Goal: Task Accomplishment & Management: Manage account settings

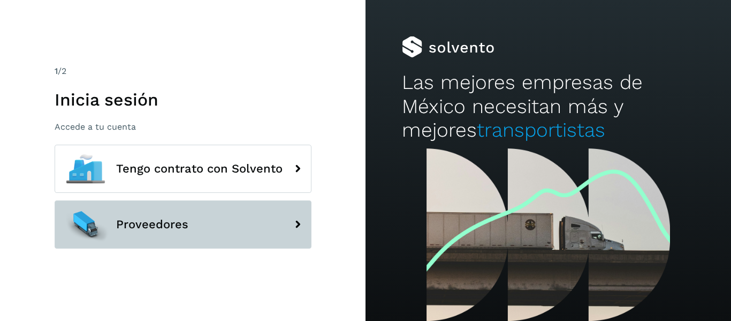
click at [186, 216] on button "Proveedores" at bounding box center [183, 224] width 257 height 48
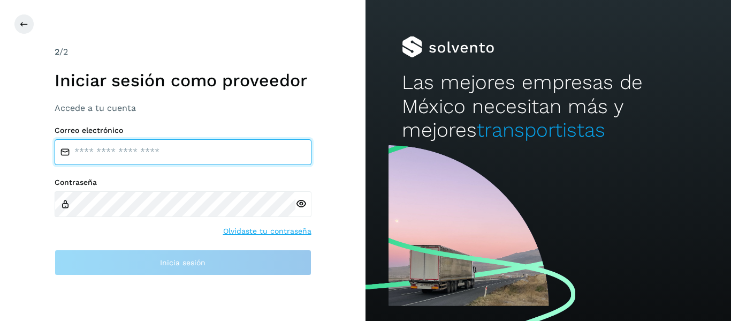
click at [137, 150] on input "email" at bounding box center [183, 152] width 257 height 26
type input "**********"
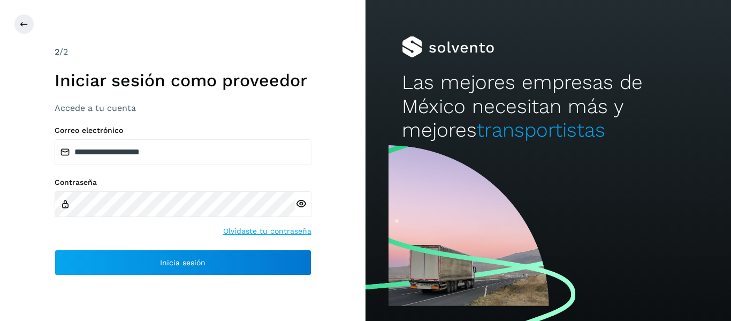
click at [310, 209] on div at bounding box center [303, 204] width 16 height 26
click at [300, 204] on icon at bounding box center [300, 203] width 11 height 11
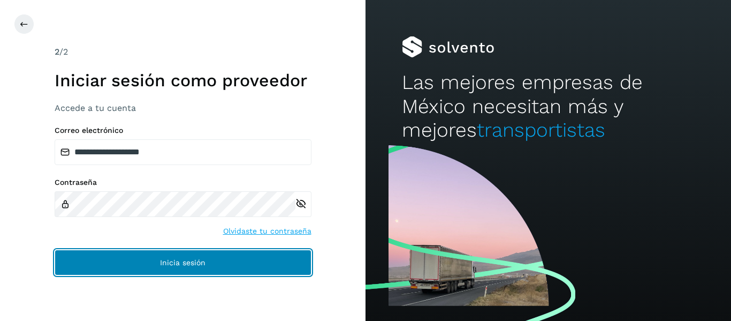
click at [198, 274] on button "Inicia sesión" at bounding box center [183, 262] width 257 height 26
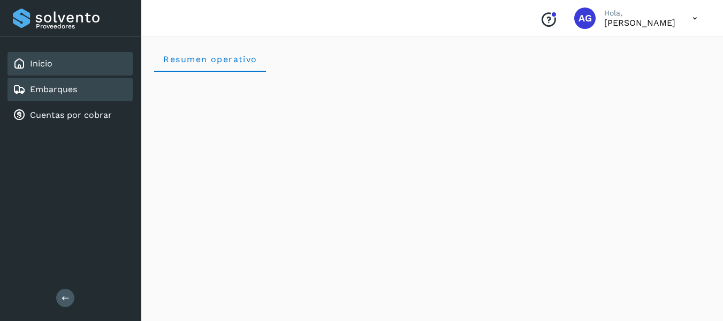
click at [70, 97] on div "Embarques" at bounding box center [69, 90] width 125 height 24
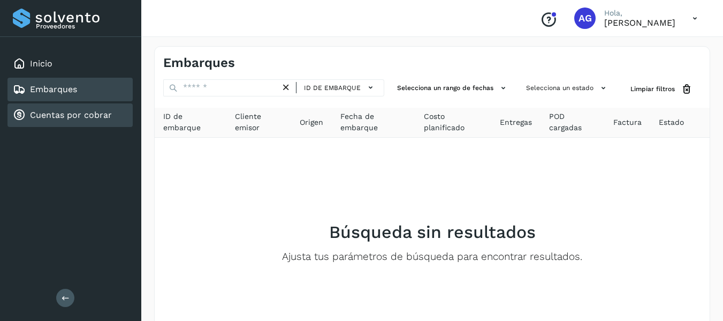
click at [66, 108] on div "Cuentas por cobrar" at bounding box center [69, 115] width 125 height 24
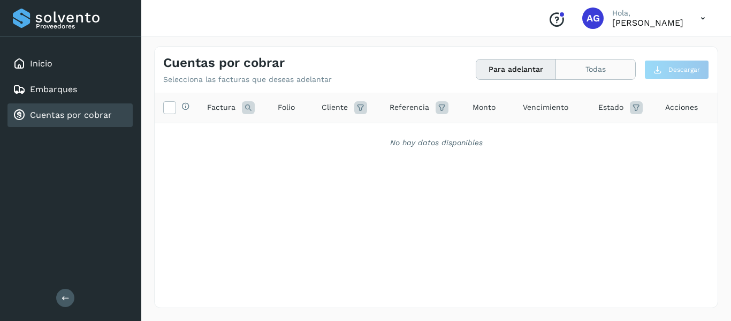
click at [592, 76] on button "Todas" at bounding box center [595, 69] width 79 height 20
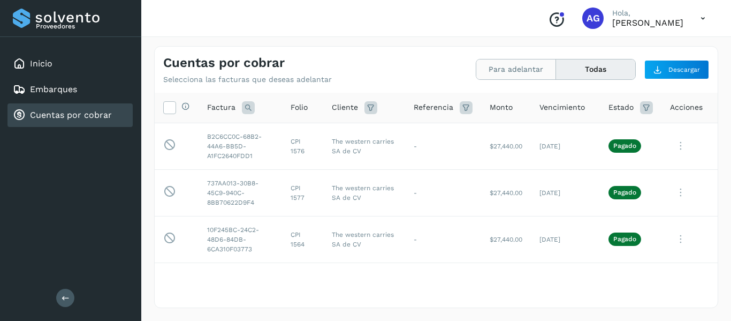
click at [545, 68] on button "Para adelantar" at bounding box center [516, 69] width 80 height 20
